Goal: Register for event/course

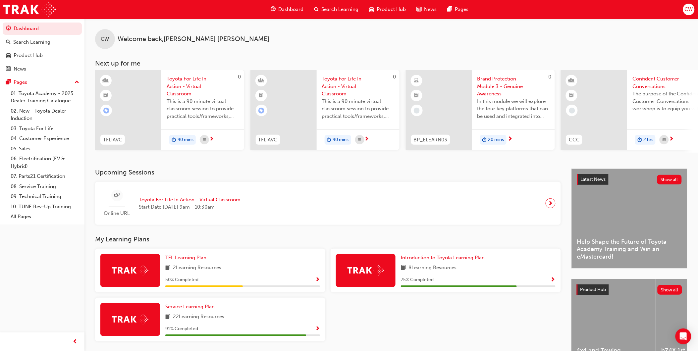
click at [198, 204] on span "Toyota For Life In Action - Virtual Classroom" at bounding box center [190, 200] width 102 height 8
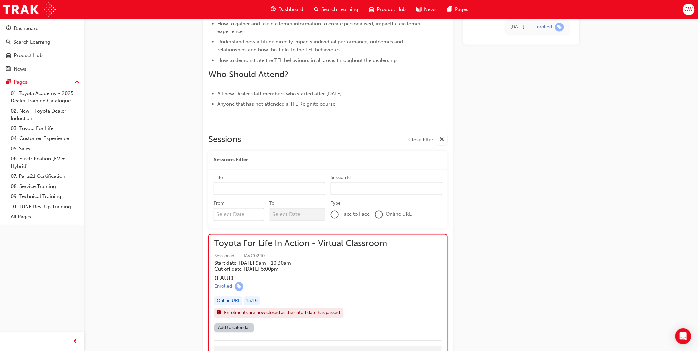
scroll to position [438, 0]
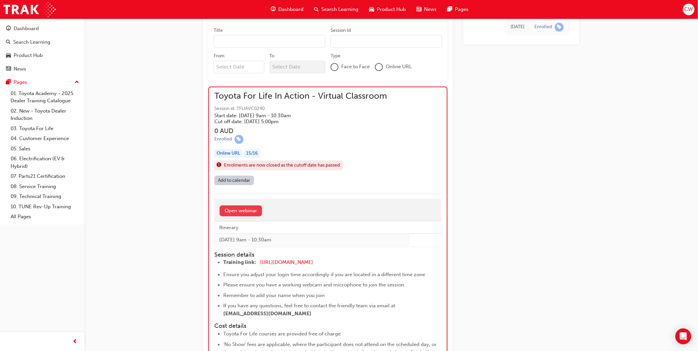
click at [243, 210] on link "Open webinar" at bounding box center [241, 211] width 42 height 11
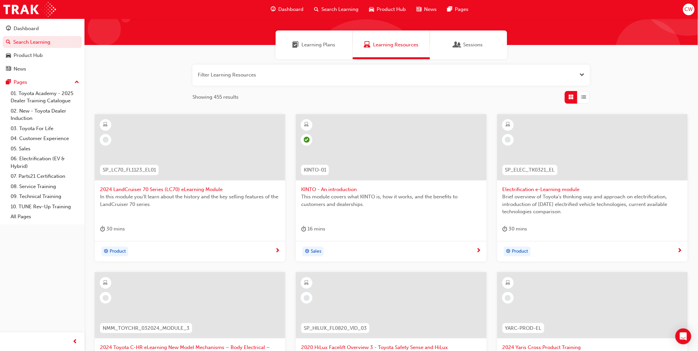
scroll to position [1, 0]
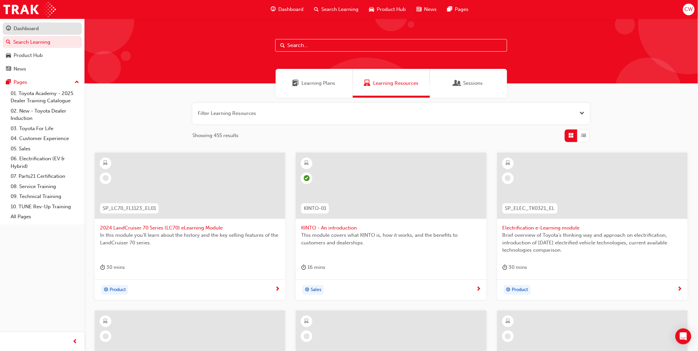
click at [21, 27] on div "Dashboard" at bounding box center [26, 29] width 25 height 8
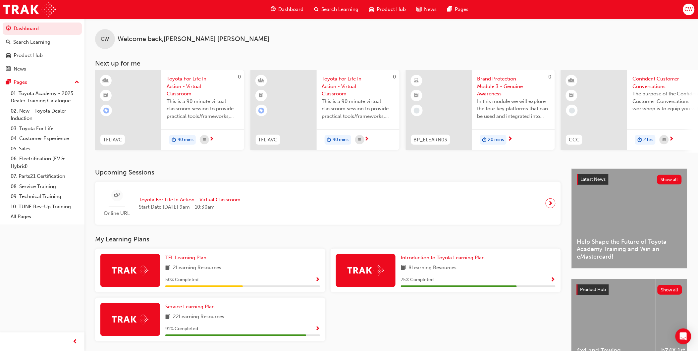
click at [216, 199] on span "Toyota For Life In Action - Virtual Classroom" at bounding box center [190, 200] width 102 height 8
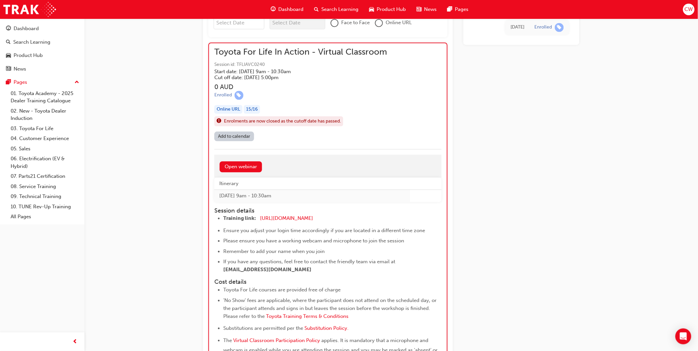
scroll to position [478, 0]
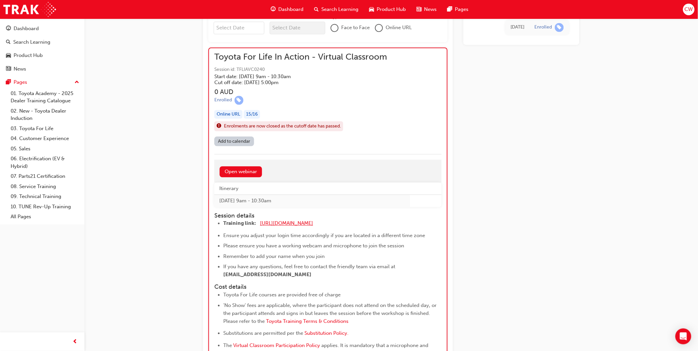
click at [276, 222] on span "[URL][DOMAIN_NAME]" at bounding box center [286, 223] width 53 height 6
